Goal: Transaction & Acquisition: Obtain resource

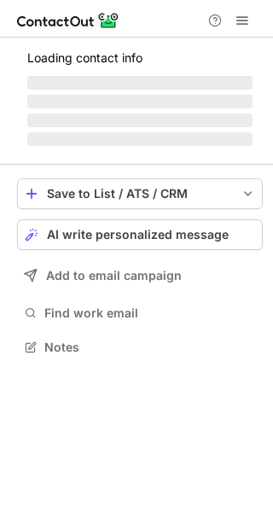
scroll to position [357, 273]
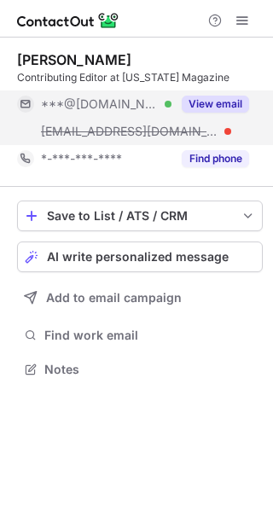
click at [218, 107] on button "View email" at bounding box center [215, 104] width 67 height 17
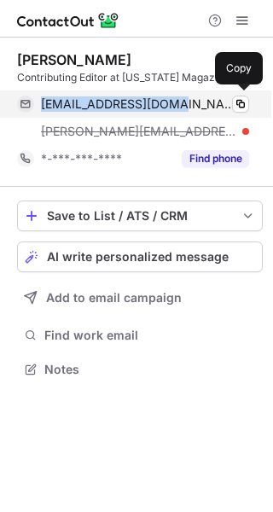
drag, startPoint x: 183, startPoint y: 107, endPoint x: 43, endPoint y: 107, distance: 139.9
click at [43, 107] on div "[EMAIL_ADDRESS][DOMAIN_NAME] Verified" at bounding box center [145, 103] width 208 height 15
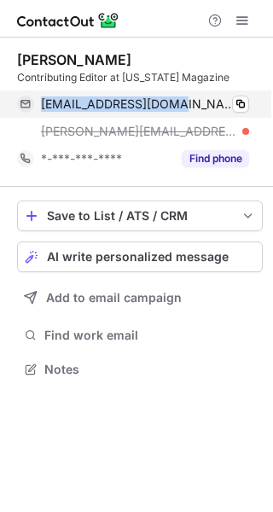
copy span "[EMAIL_ADDRESS][DOMAIN_NAME]"
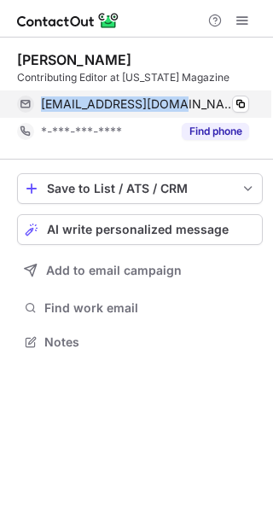
scroll to position [330, 273]
